Goal: Task Accomplishment & Management: Manage account settings

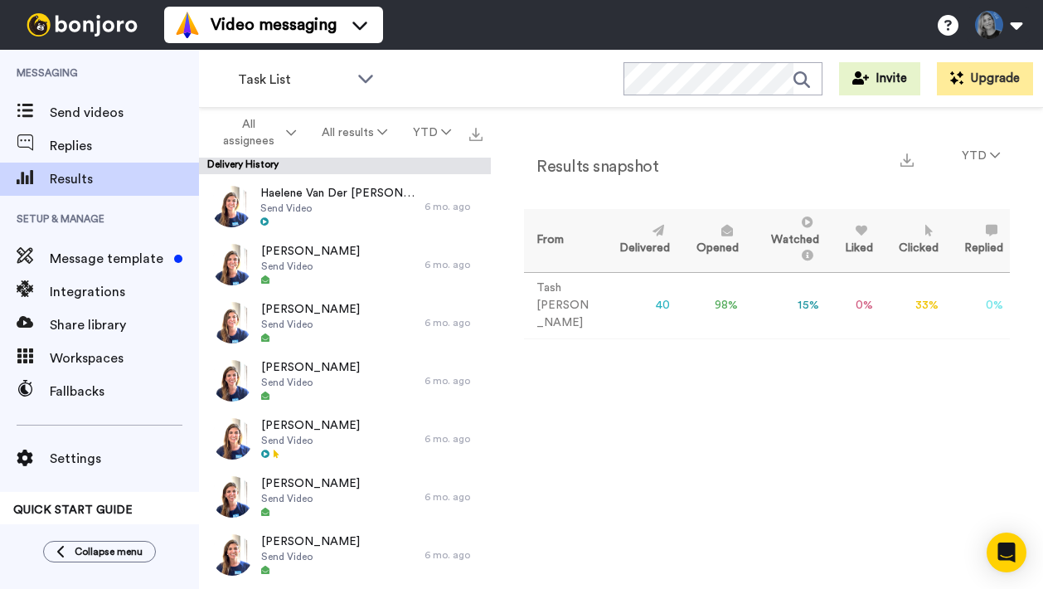
scroll to position [1117, 0]
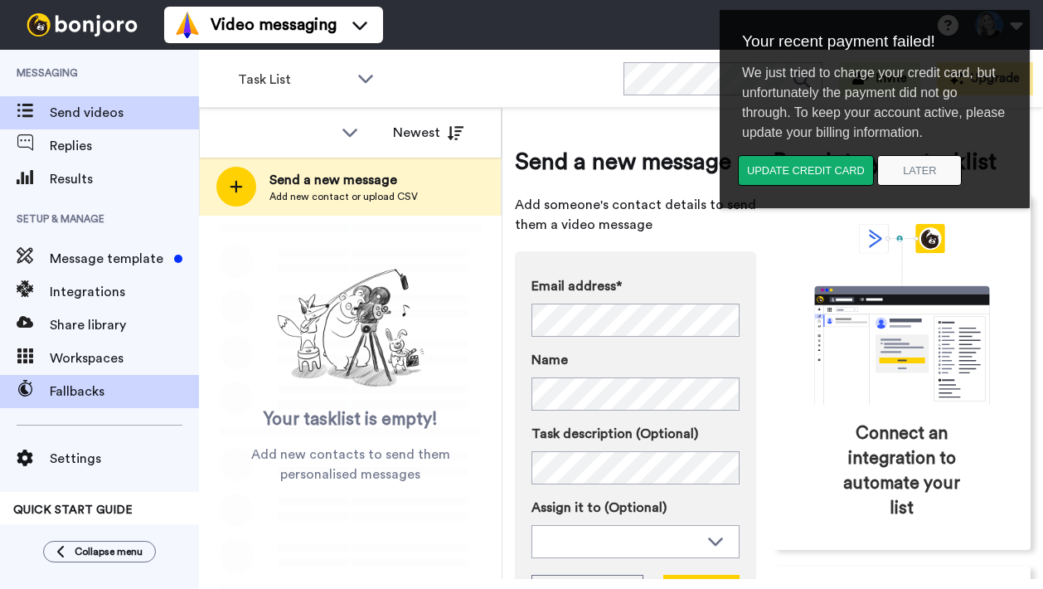
scroll to position [34, 0]
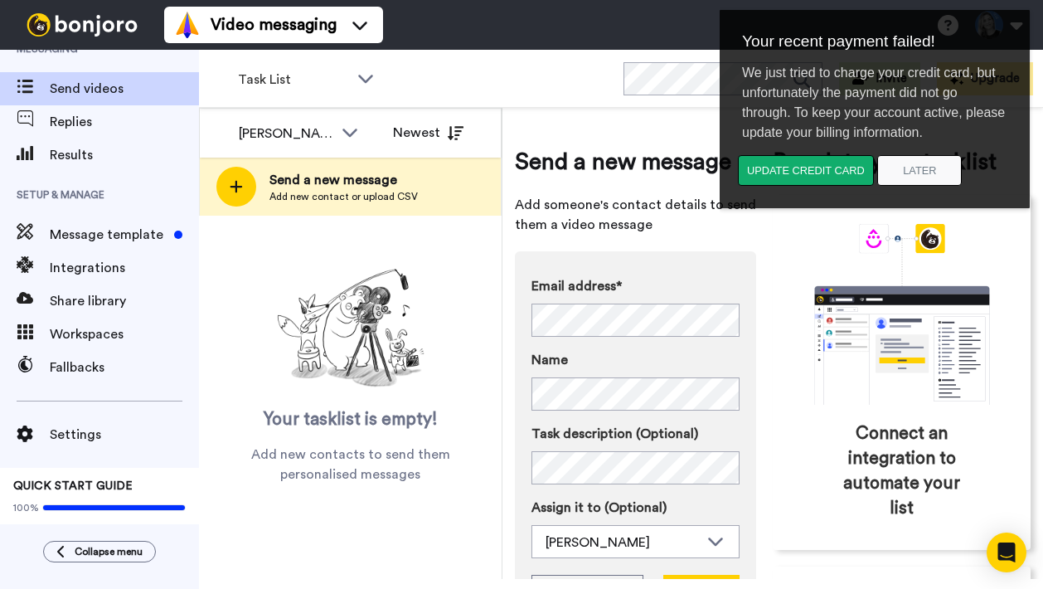
click at [552, 76] on div "Task List WORKSPACES View all All Default Task List + Add a new workspace Invit…" at bounding box center [621, 79] width 844 height 58
click at [512, 92] on div "Task List WORKSPACES View all All Default Task List + Add a new workspace Invit…" at bounding box center [621, 79] width 844 height 58
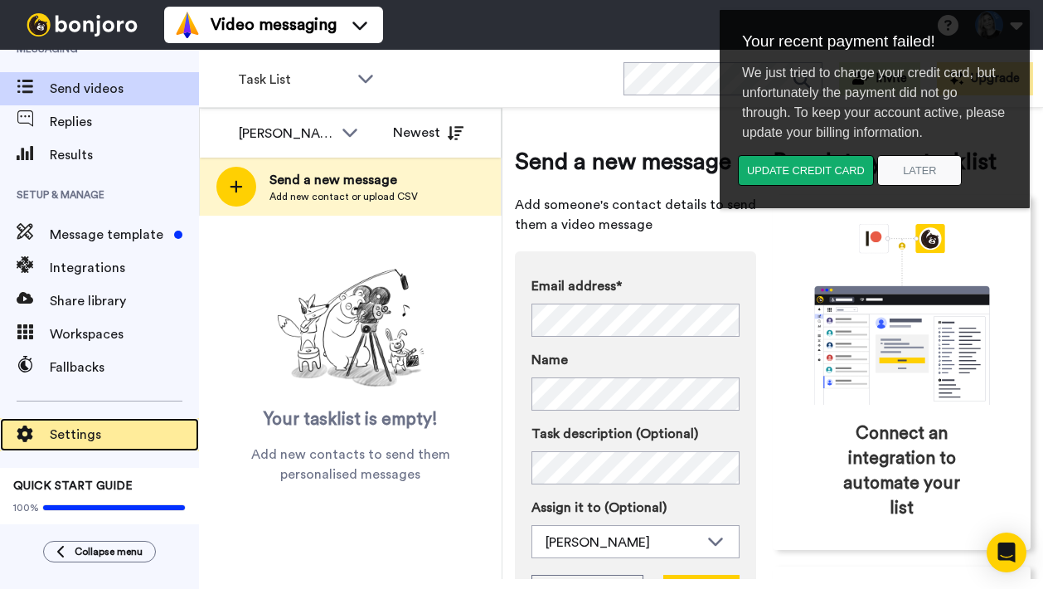
click at [67, 435] on div "Settings" at bounding box center [99, 434] width 199 height 33
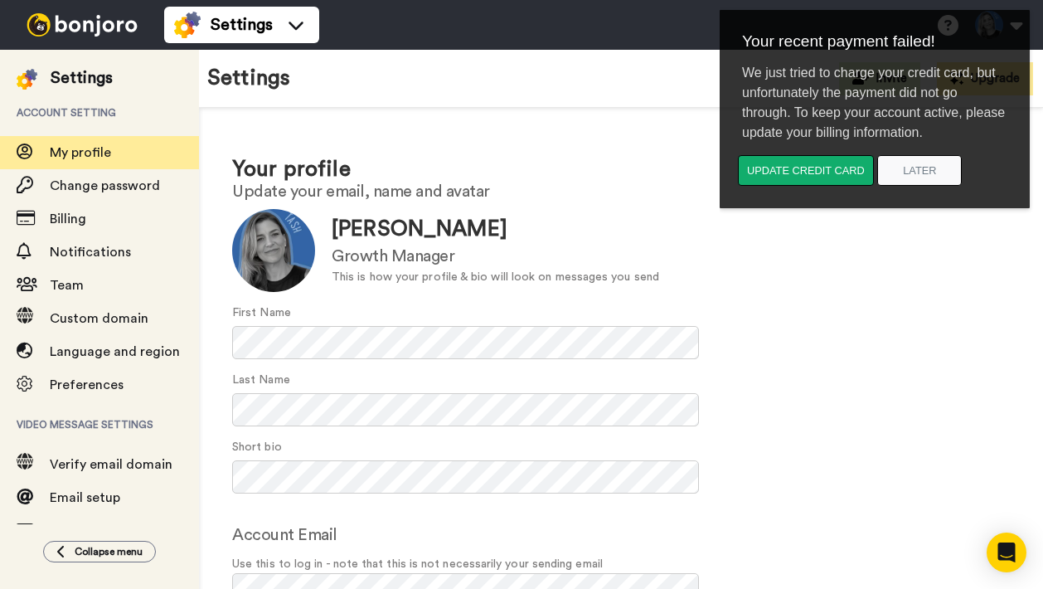
click at [716, 83] on div "Settings Invite Upgrade" at bounding box center [621, 79] width 844 height 58
click at [660, 98] on div "Settings Invite Upgrade" at bounding box center [621, 79] width 844 height 58
click at [917, 177] on button "Later" at bounding box center [919, 170] width 85 height 31
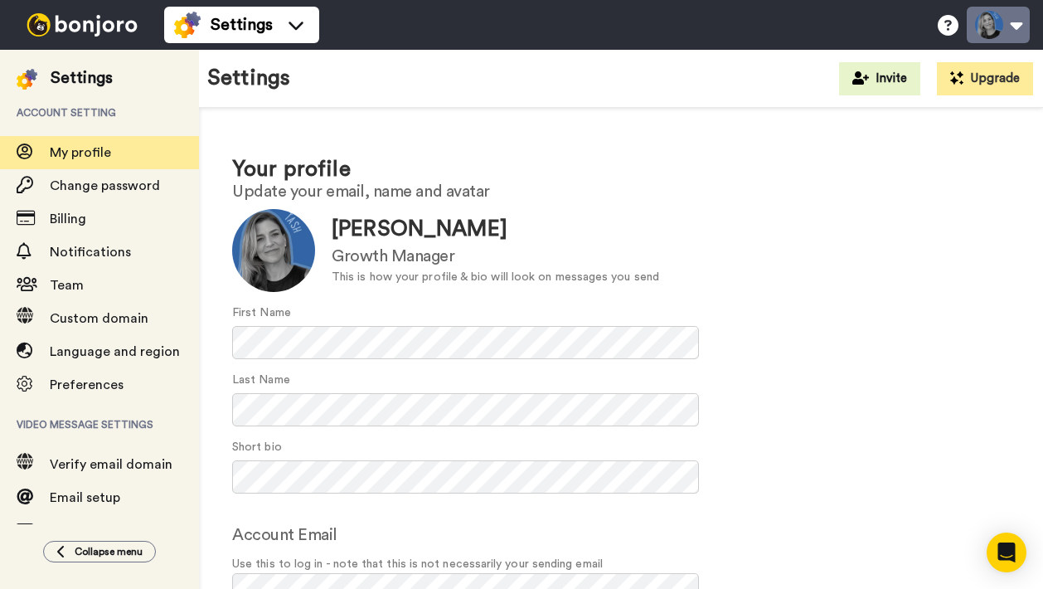
click at [1003, 36] on button at bounding box center [998, 25] width 63 height 36
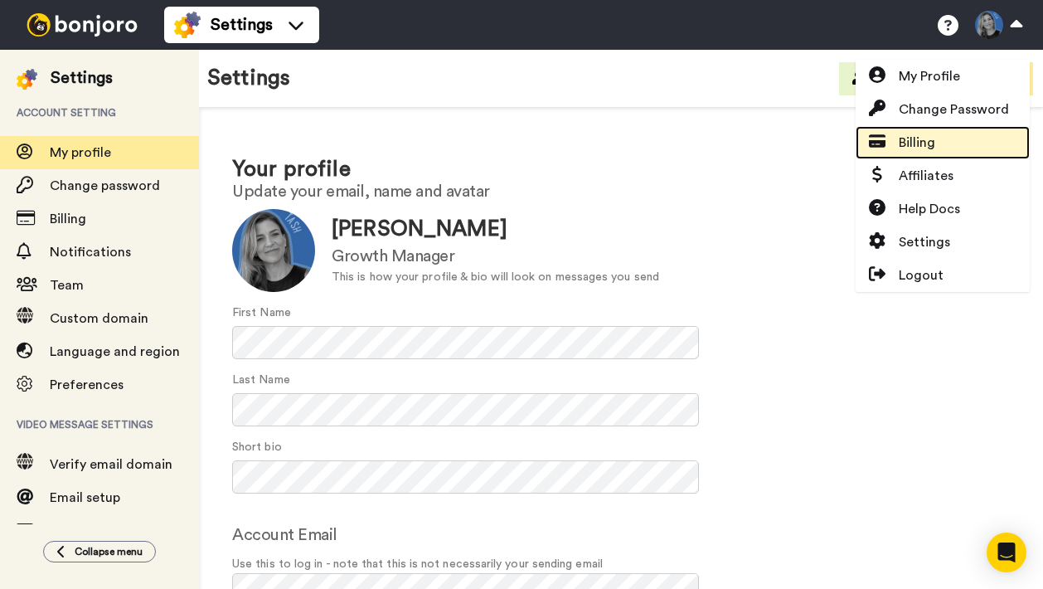
click at [914, 145] on span "Billing" at bounding box center [917, 143] width 36 height 20
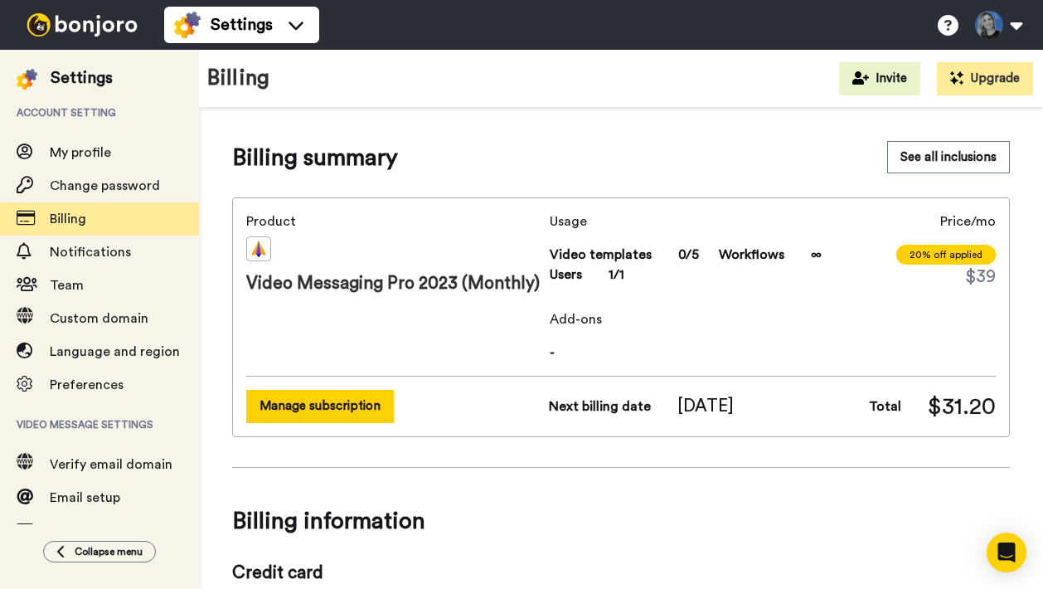
click at [295, 401] on button "Manage subscription" at bounding box center [320, 406] width 148 height 32
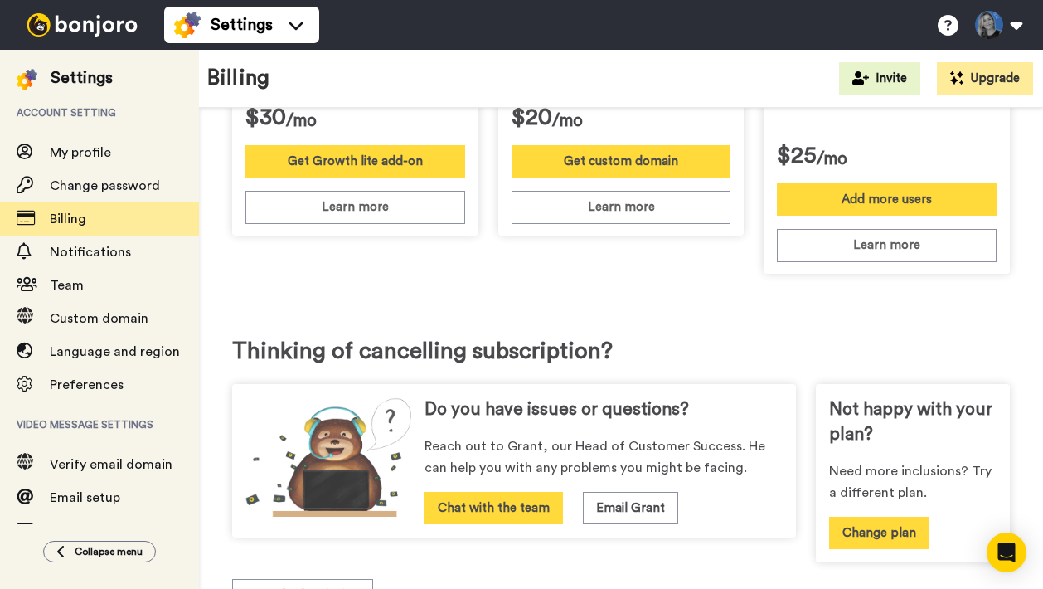
scroll to position [802, 0]
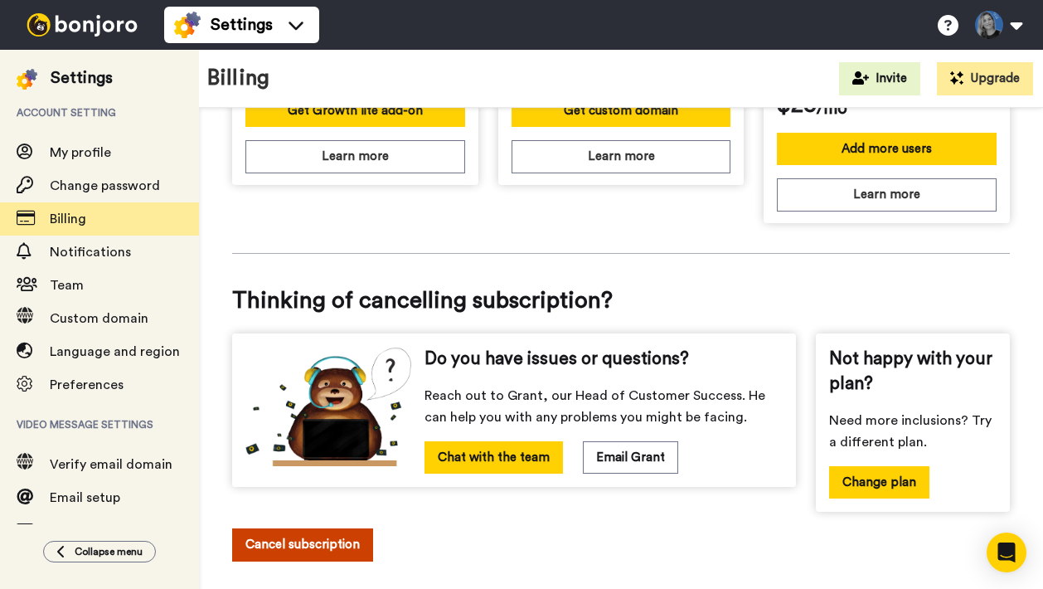
click at [299, 528] on button "Cancel subscription" at bounding box center [302, 544] width 141 height 32
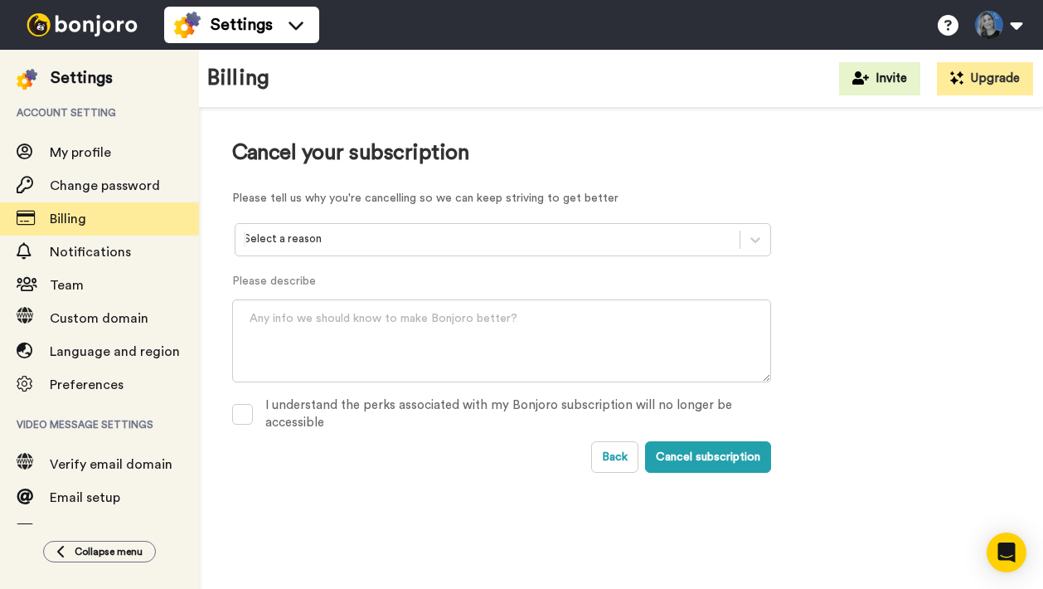
click at [274, 250] on div "Select a reason" at bounding box center [488, 239] width 504 height 26
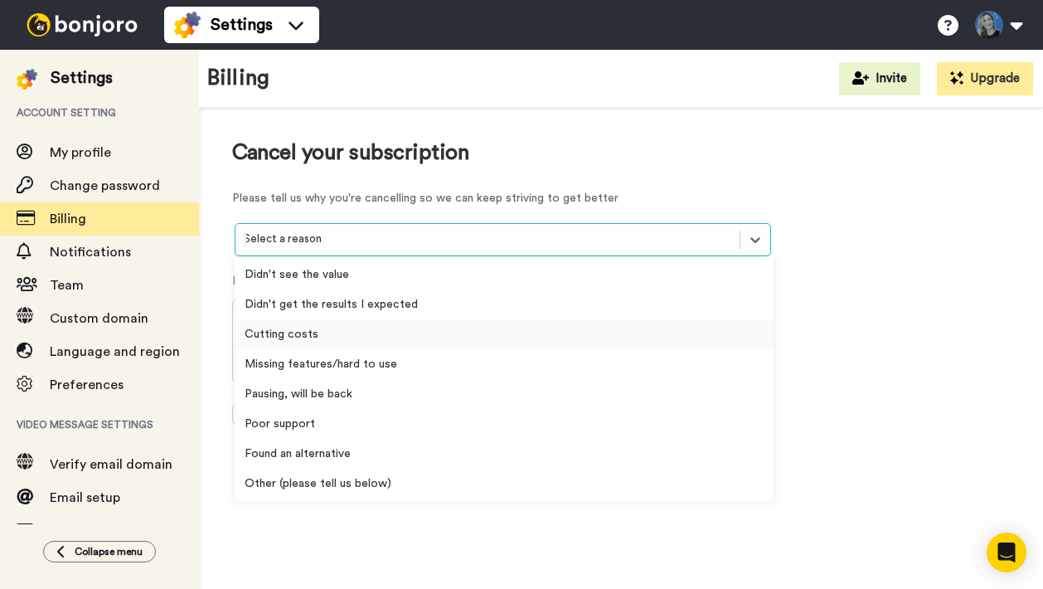
click at [280, 343] on div "Cutting costs" at bounding box center [504, 334] width 539 height 30
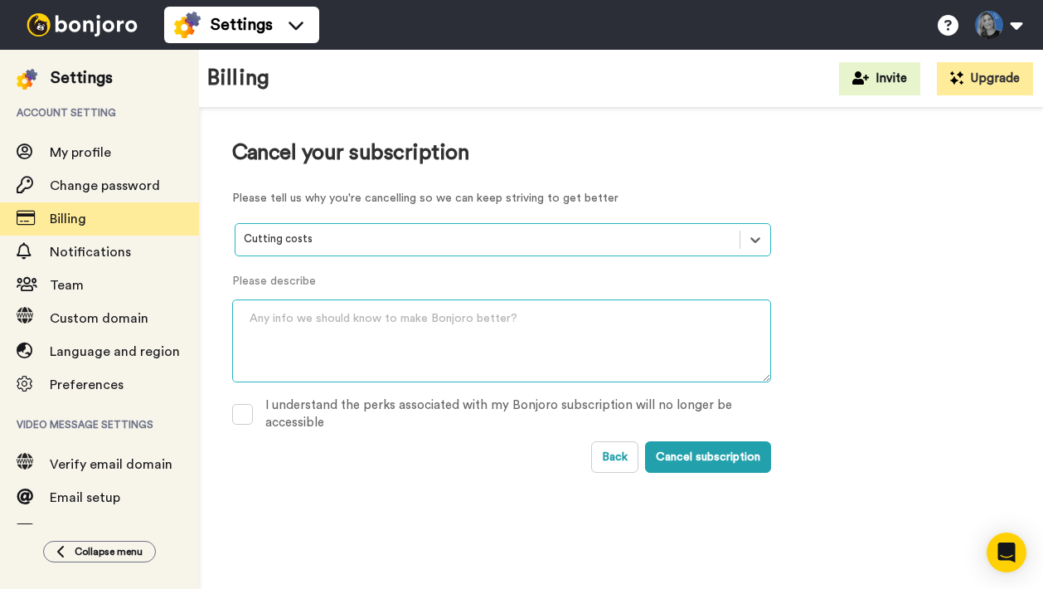
click at [294, 336] on textarea at bounding box center [501, 340] width 539 height 83
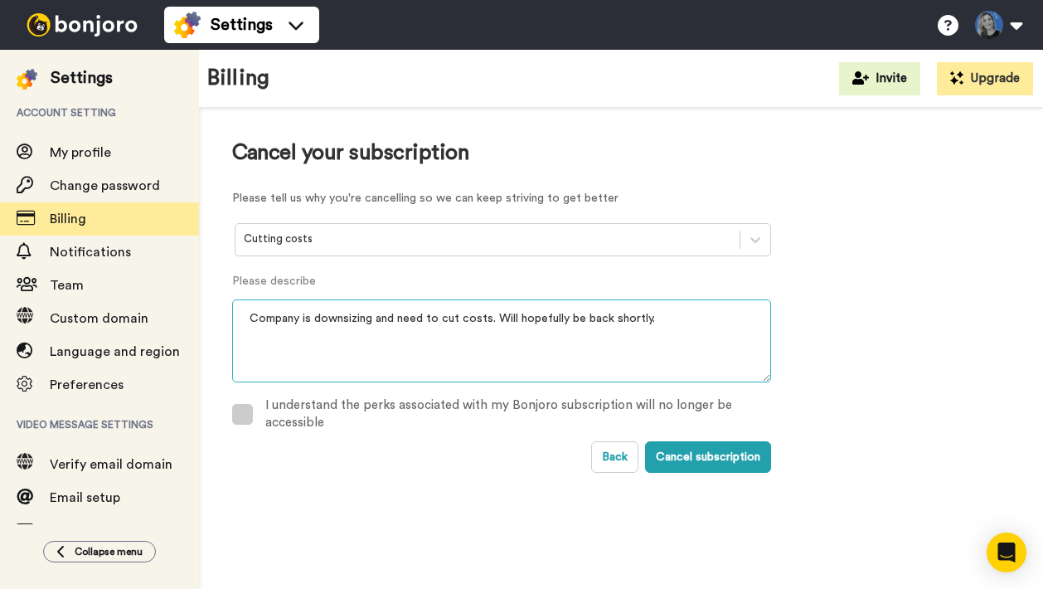
type textarea "Company is downsizing and need to cut costs. Will hopefully be back shortly."
click at [243, 411] on span at bounding box center [242, 414] width 21 height 21
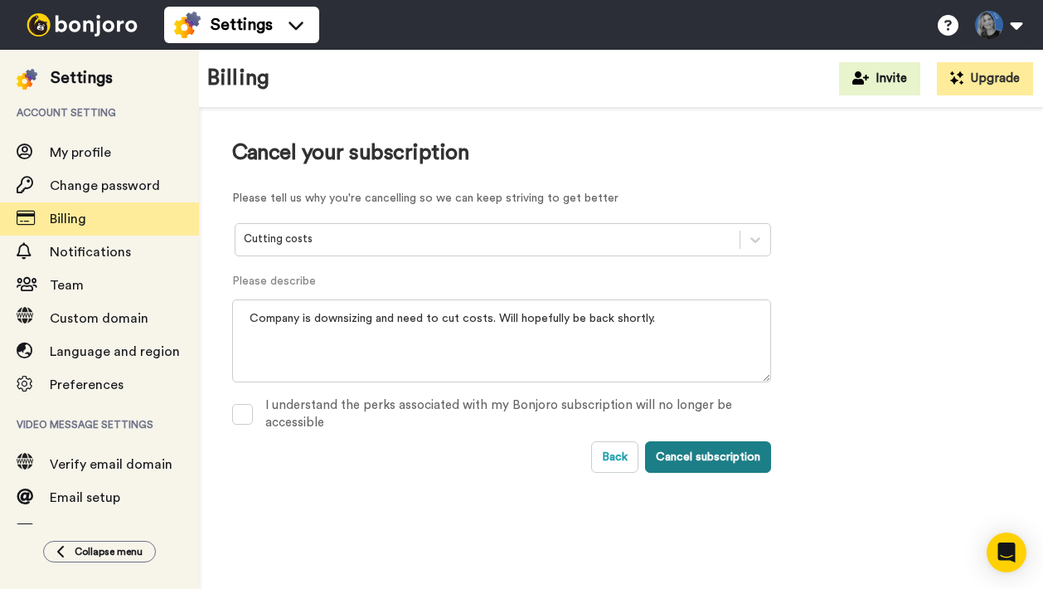
click at [721, 455] on button "Cancel subscription" at bounding box center [708, 457] width 126 height 32
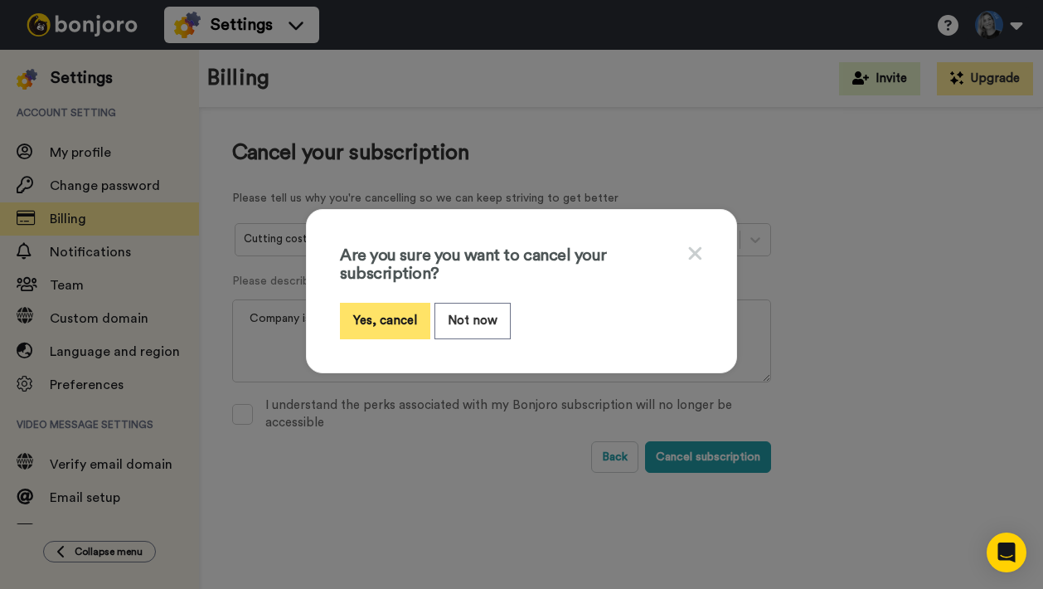
click at [388, 314] on button "Yes, cancel" at bounding box center [385, 321] width 90 height 36
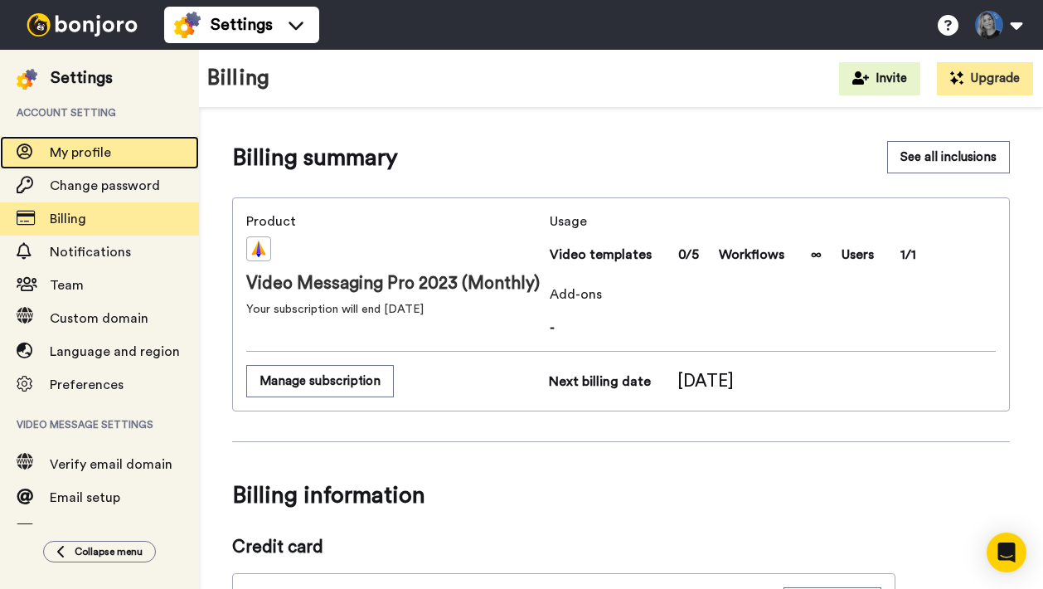
click at [79, 155] on span "My profile" at bounding box center [80, 152] width 61 height 13
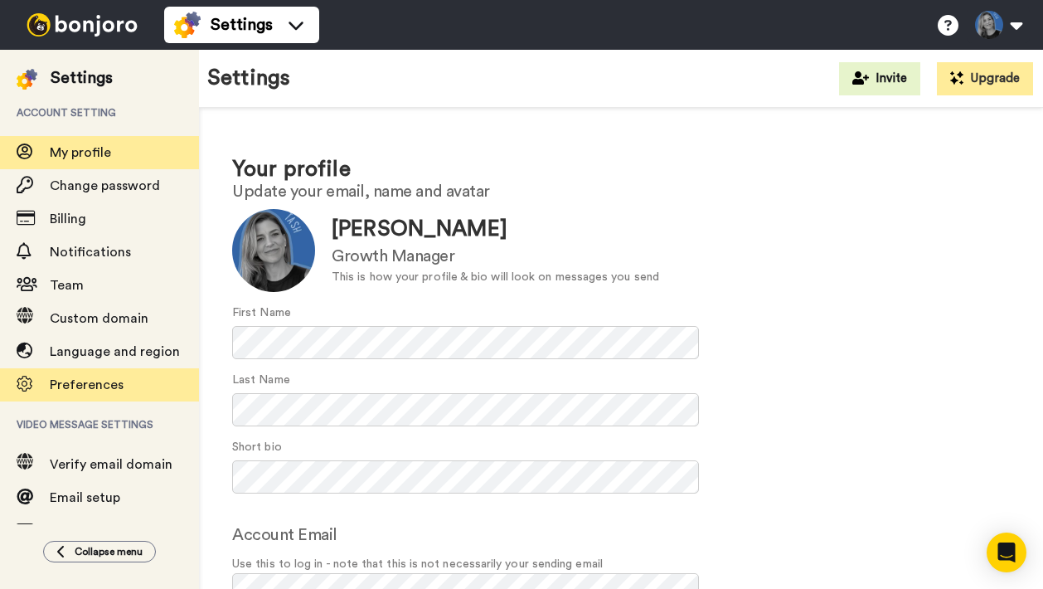
scroll to position [146, 0]
